Goal: Task Accomplishment & Management: Manage account settings

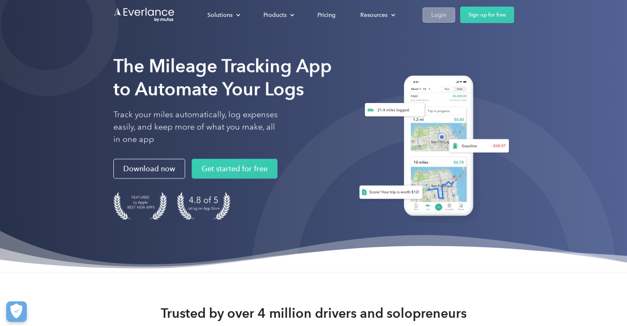
click at [440, 13] on div "Login" at bounding box center [438, 15] width 15 height 10
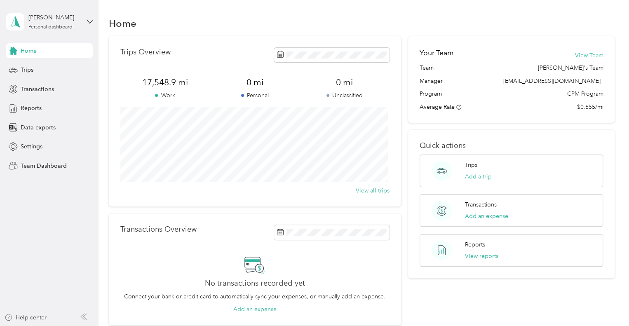
click at [96, 22] on aside "[PERSON_NAME] Personal dashboard Home Trips Transactions Reports Data exports S…" at bounding box center [49, 163] width 98 height 326
click at [91, 23] on icon at bounding box center [90, 22] width 6 height 6
click at [39, 68] on div "Team dashboard" at bounding box center [35, 67] width 44 height 9
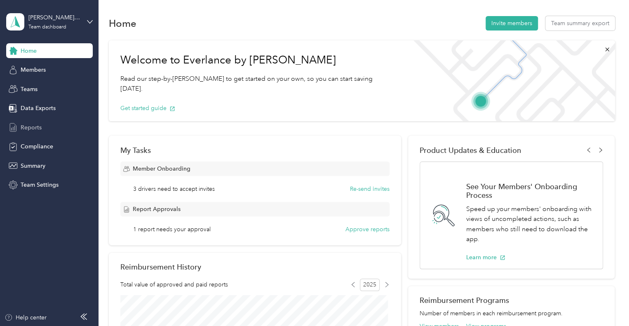
click at [37, 131] on span "Reports" at bounding box center [31, 127] width 21 height 9
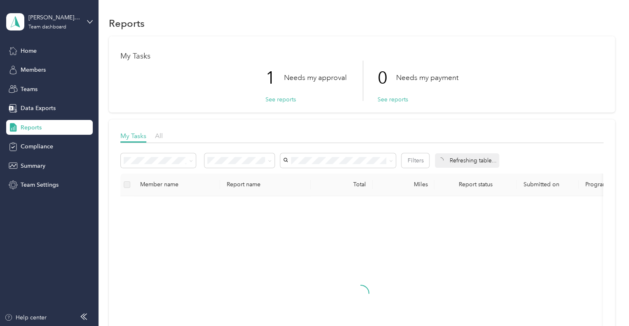
click at [33, 127] on span "Reports" at bounding box center [31, 127] width 21 height 9
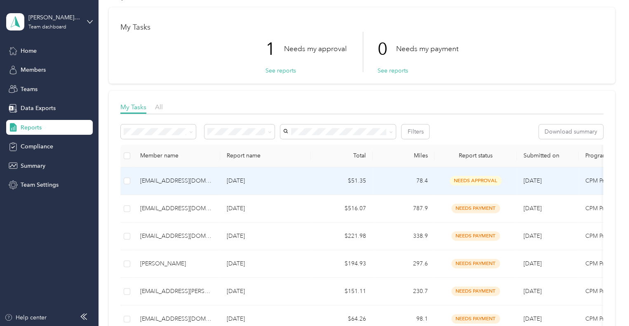
scroll to position [41, 0]
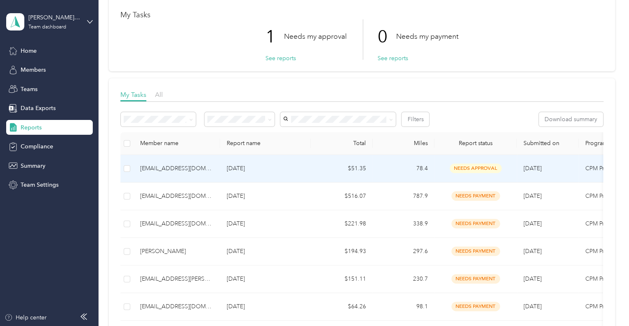
click at [172, 166] on div "victoryeagle.vb@gmail.com" at bounding box center [176, 168] width 73 height 9
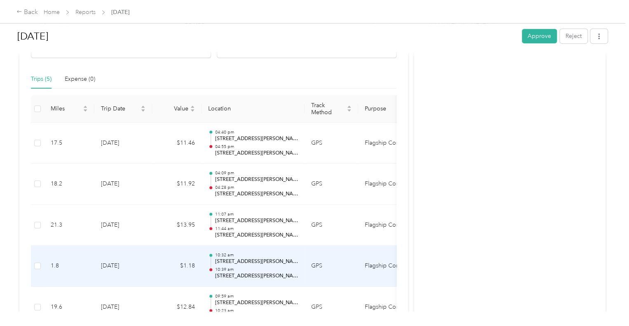
scroll to position [52, 0]
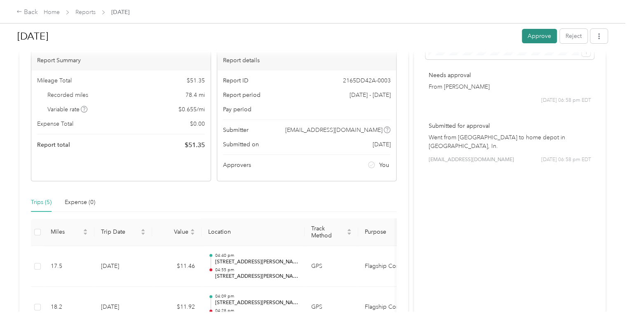
click at [532, 39] on button "Approve" at bounding box center [539, 36] width 35 height 14
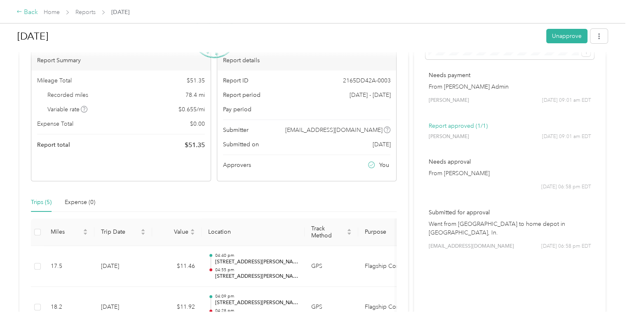
click at [25, 16] on div "Back" at bounding box center [26, 12] width 21 height 10
